Goal: Navigation & Orientation: Find specific page/section

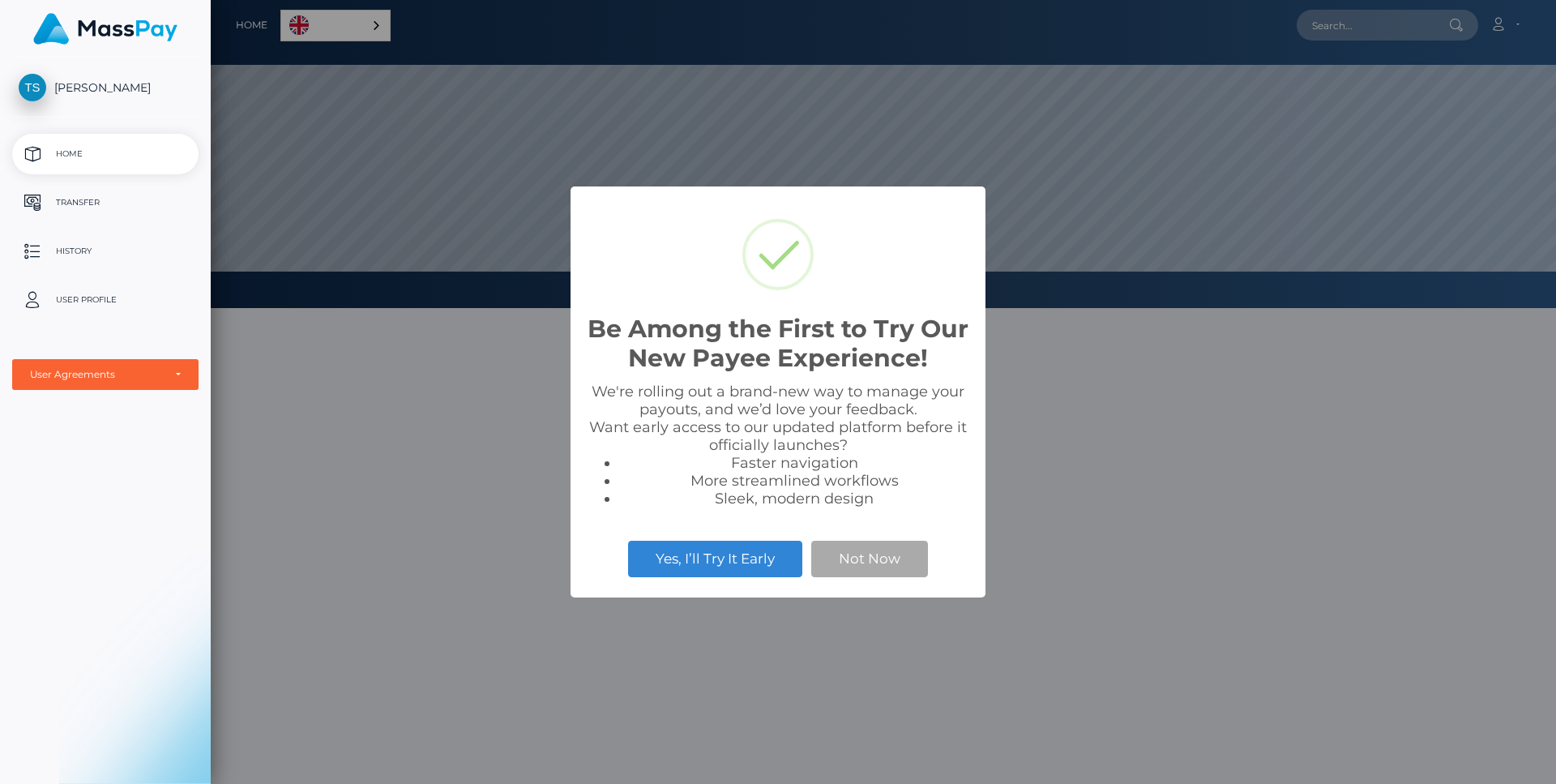
scroll to position [308, 1345]
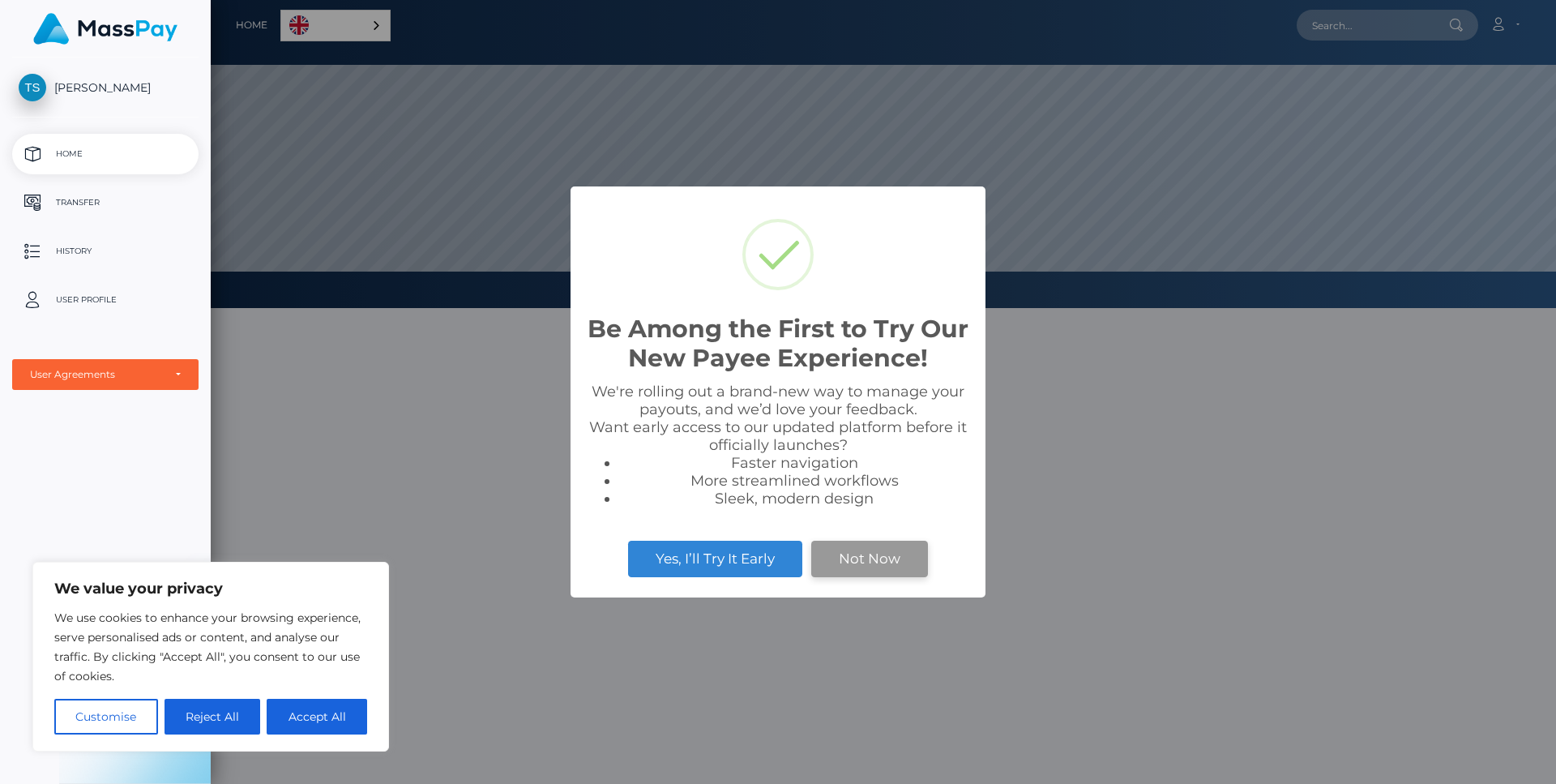
click at [836, 565] on button "Not Now" at bounding box center [869, 558] width 117 height 36
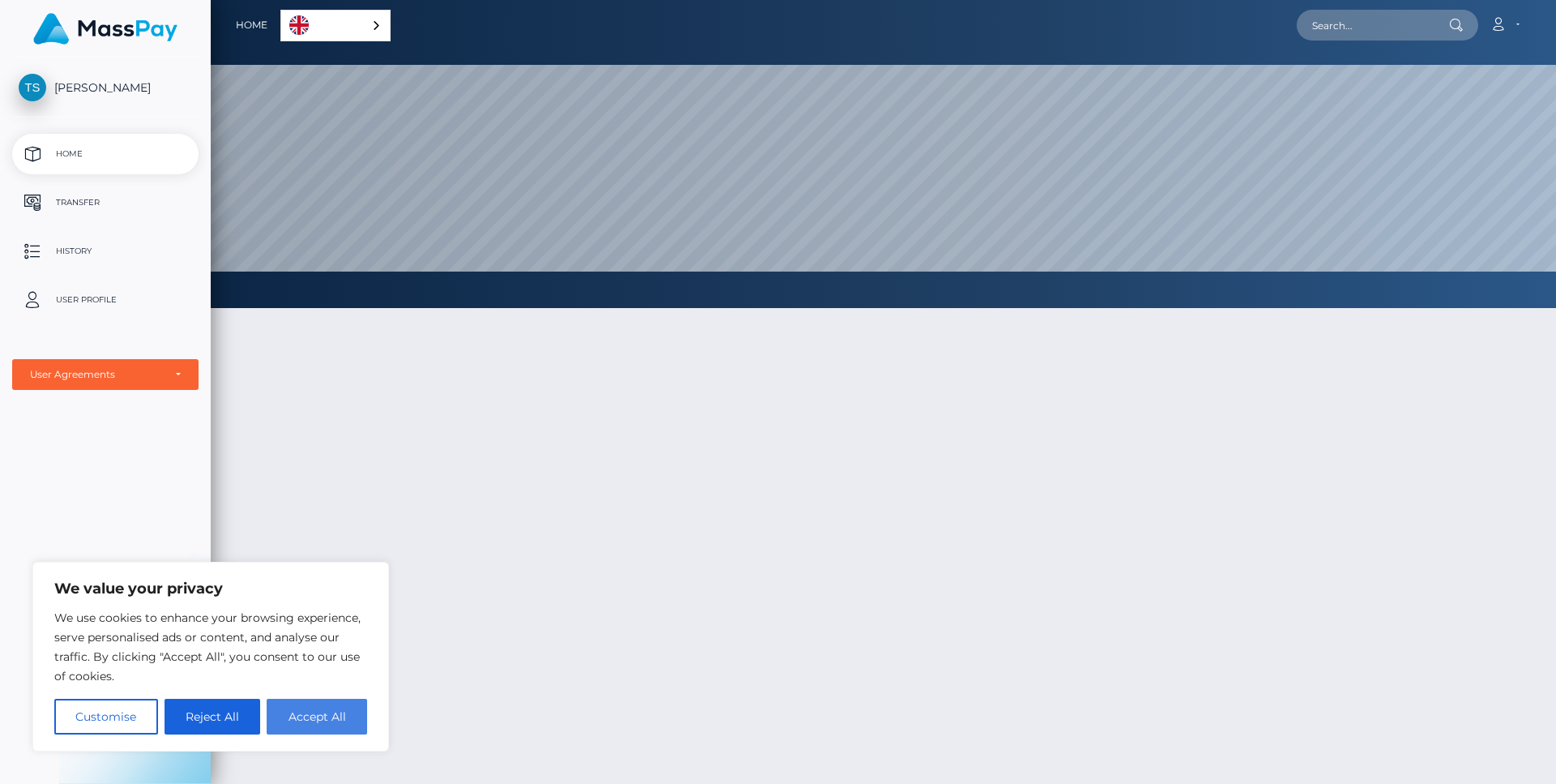
click at [324, 718] on button "Accept All" at bounding box center [316, 716] width 100 height 36
checkbox input "true"
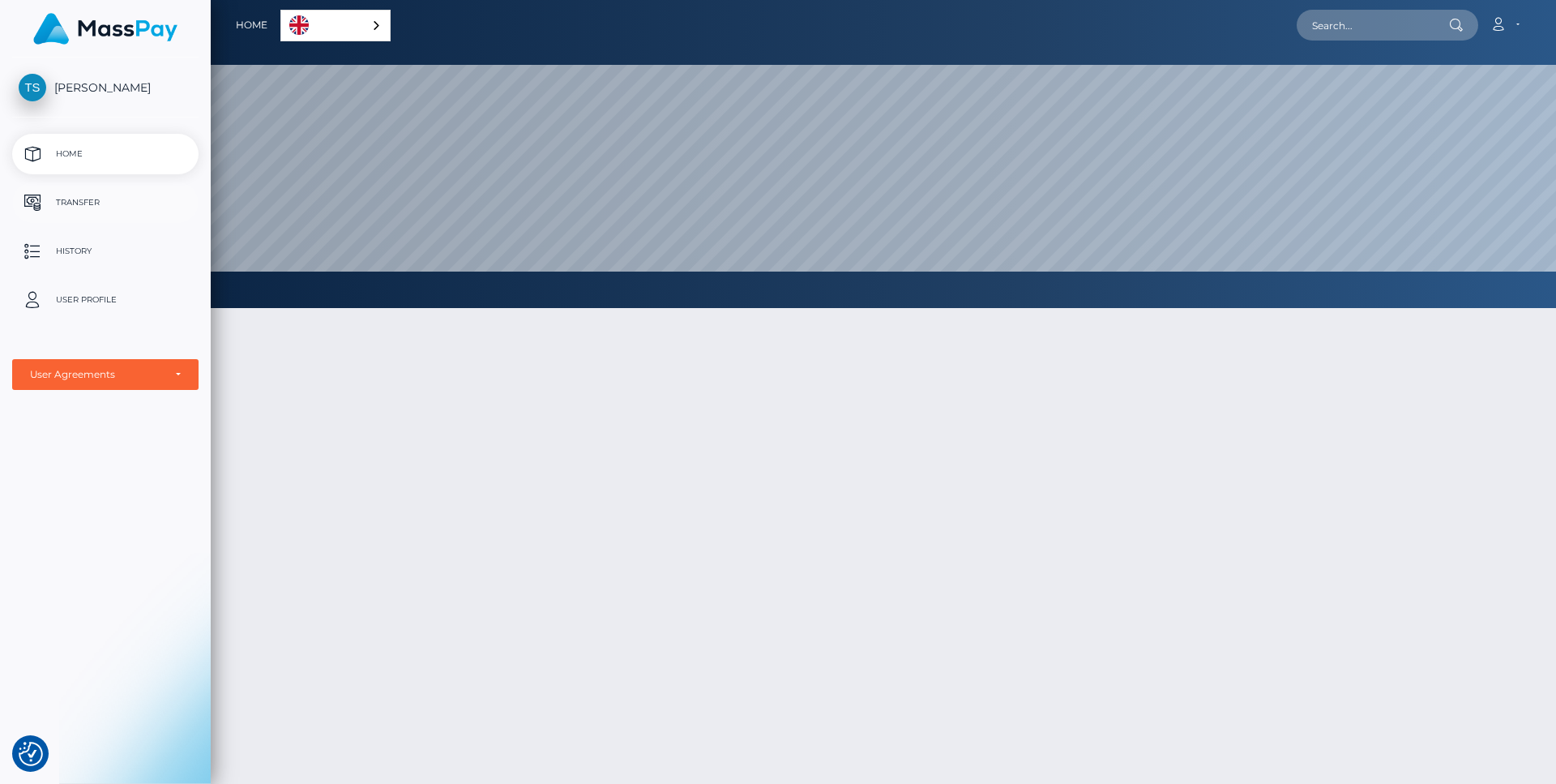
click at [65, 196] on p "Transfer" at bounding box center [105, 203] width 173 height 25
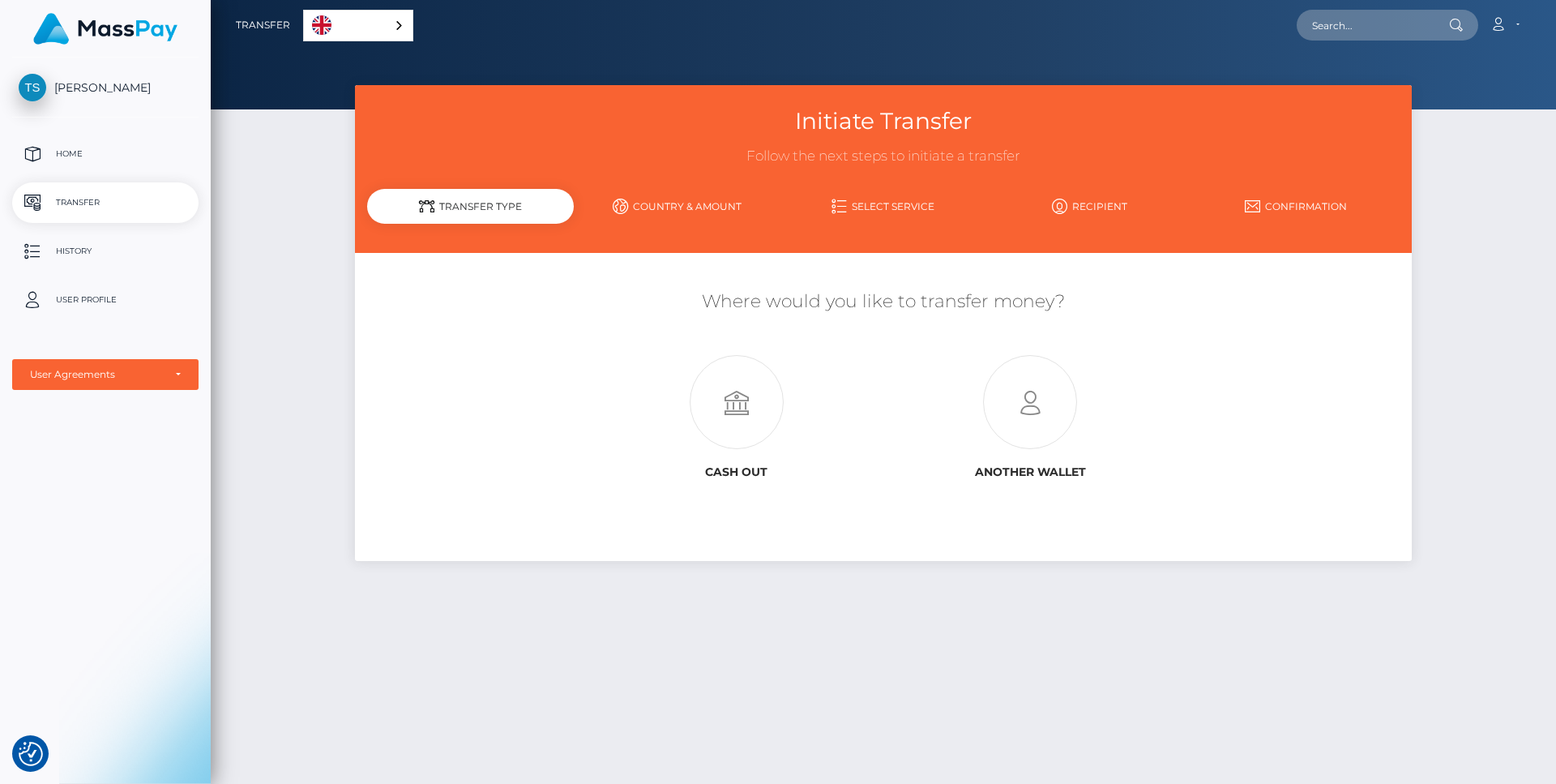
click at [65, 91] on span "[PERSON_NAME]" at bounding box center [105, 87] width 186 height 15
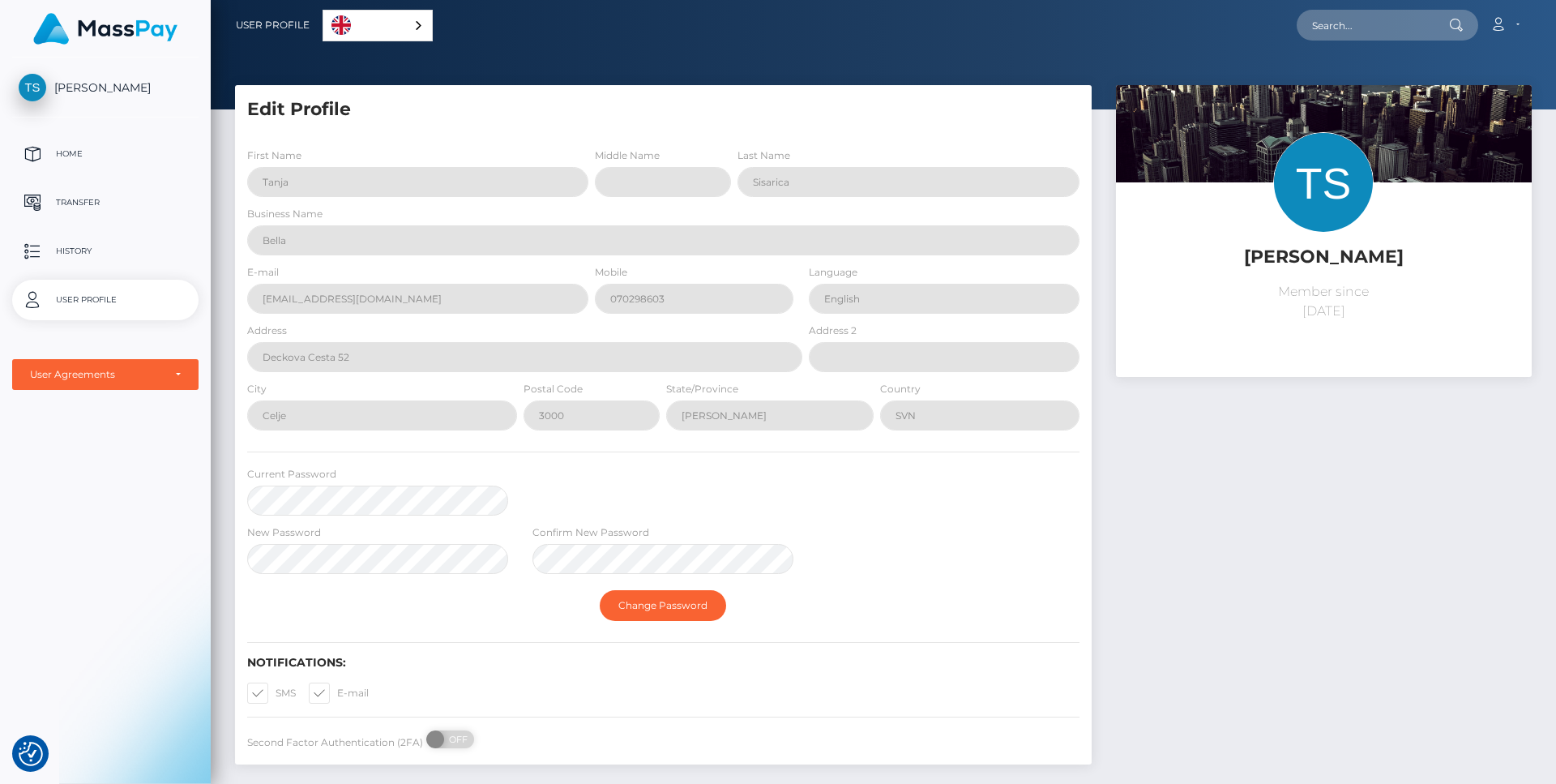
click at [1160, 557] on div "Tanja Sisarica Member since August 31, 2025" at bounding box center [1324, 432] width 440 height 695
click at [34, 149] on p "Home" at bounding box center [105, 154] width 173 height 25
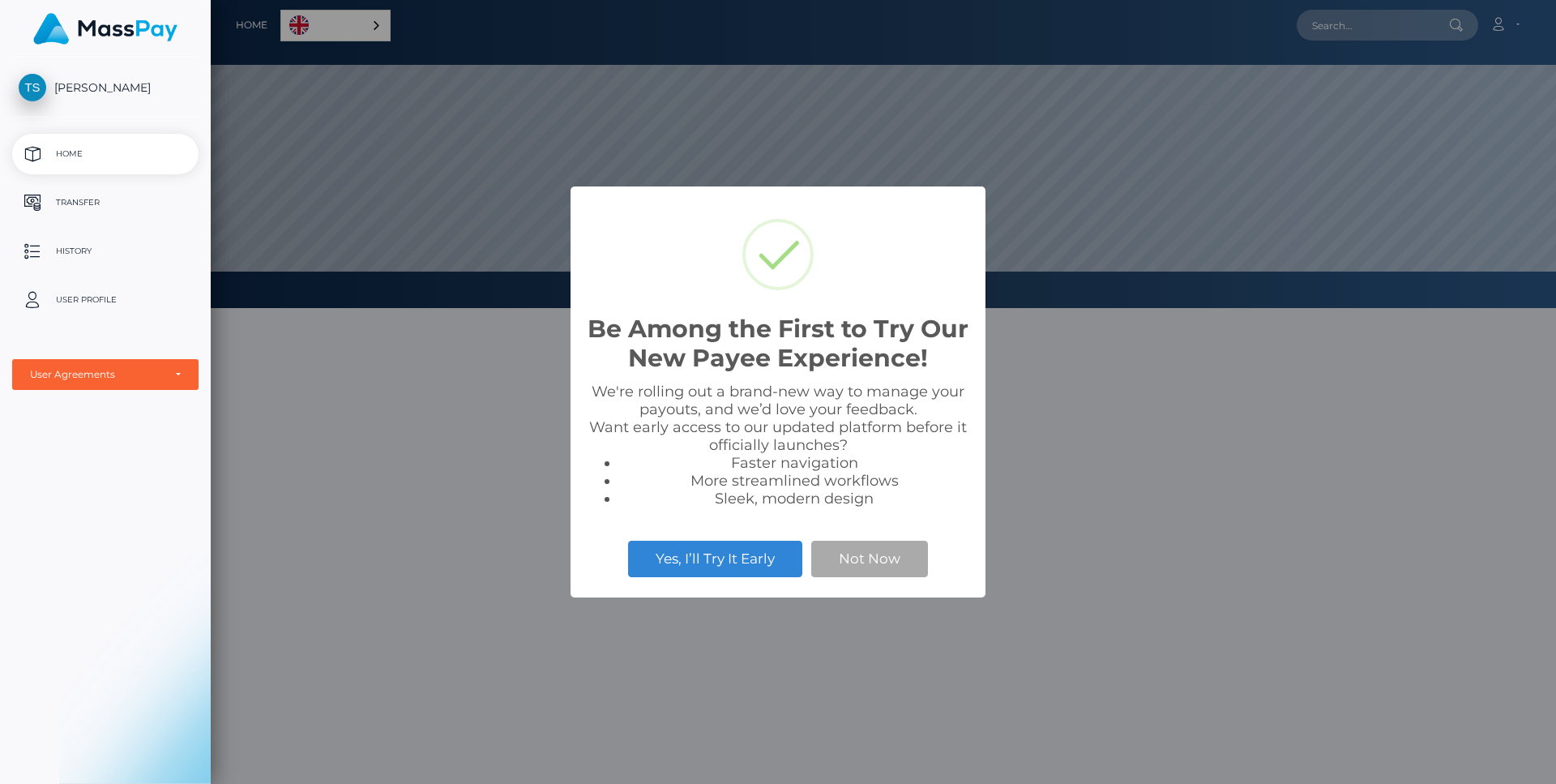
scroll to position [308, 1345]
click at [740, 563] on button "Yes, I’ll Try It Early" at bounding box center [716, 558] width 174 height 36
select select "1"
click at [862, 569] on button "Not Now" at bounding box center [869, 558] width 117 height 36
